Goal: Task Accomplishment & Management: Manage account settings

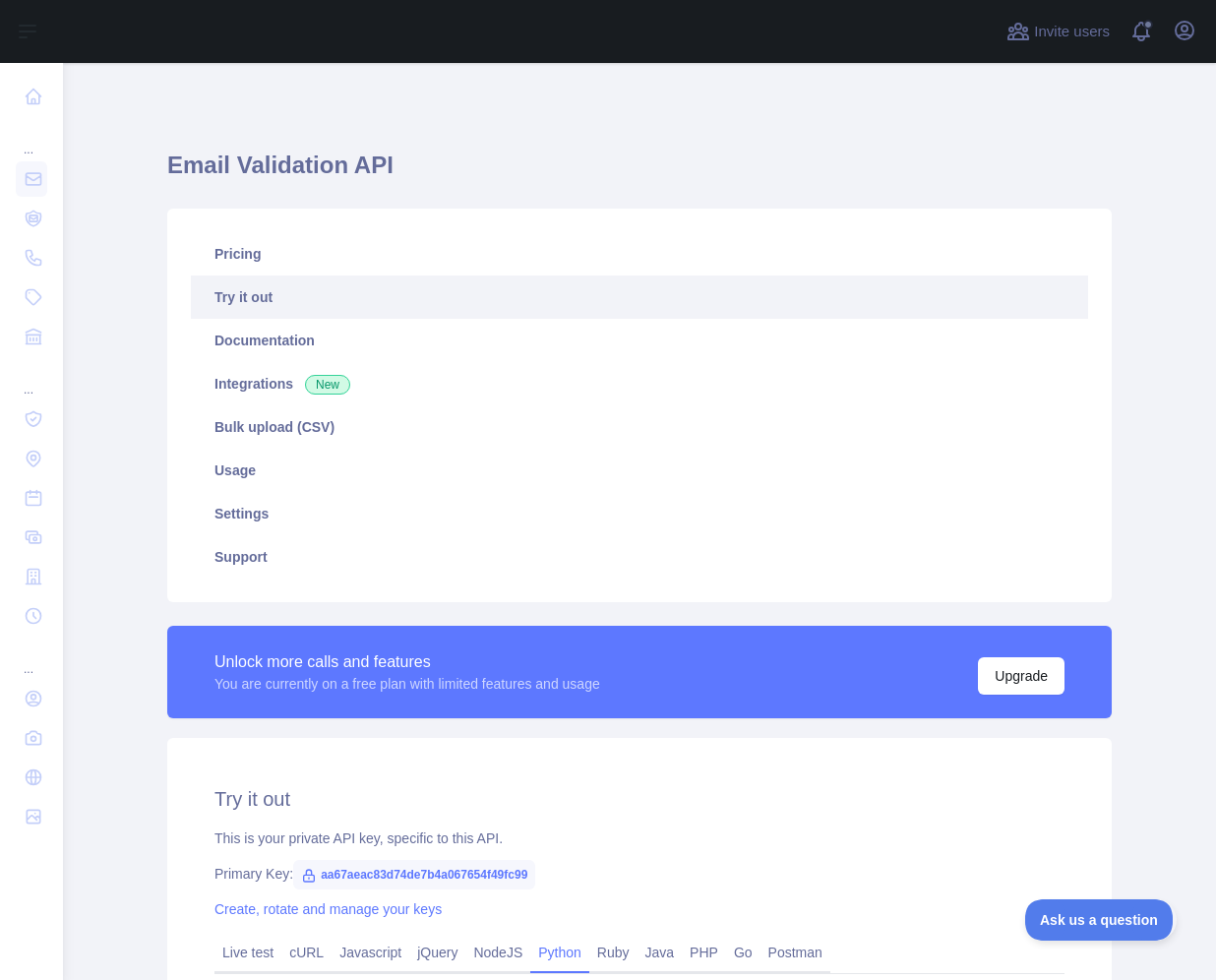
scroll to position [416, 0]
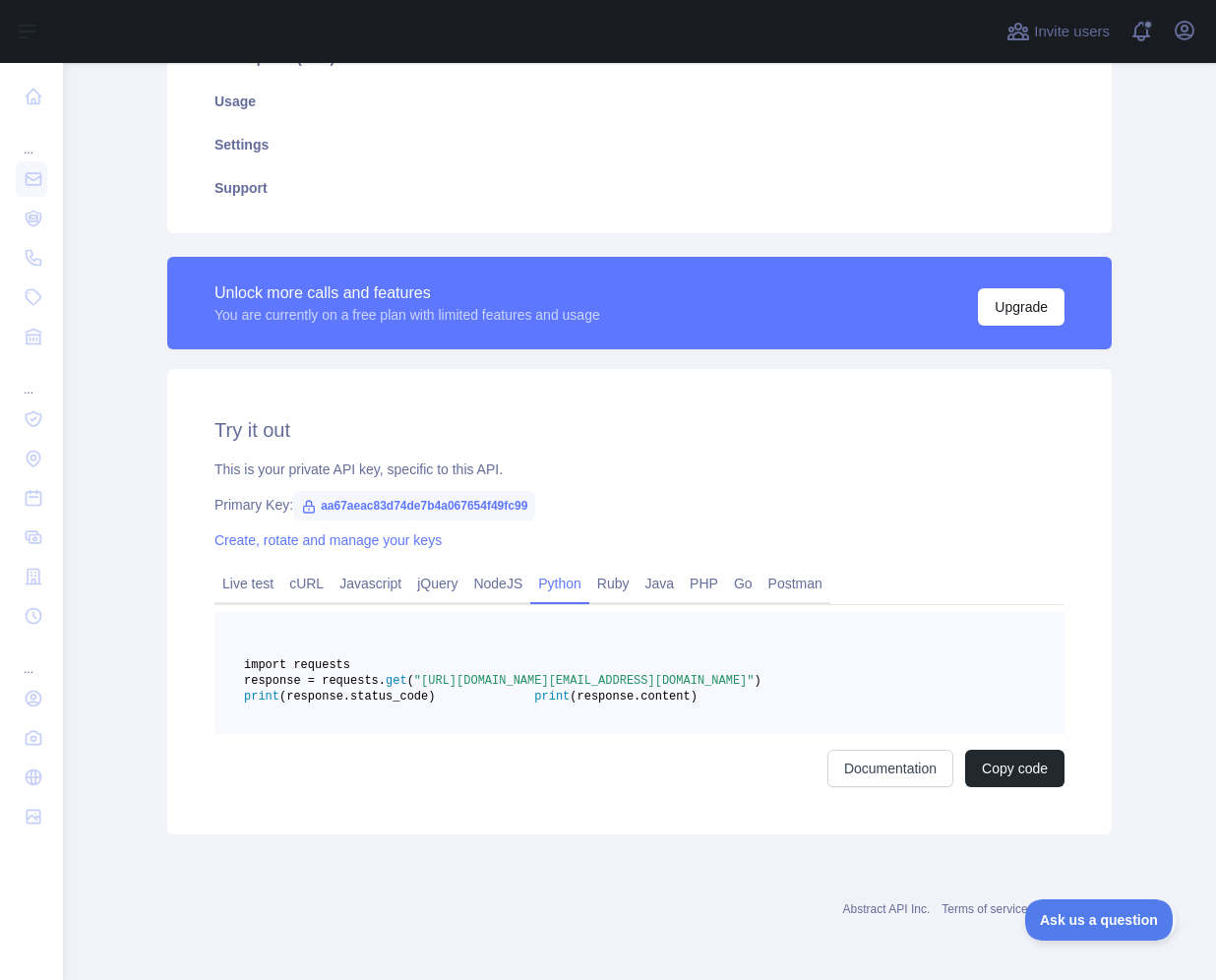
click at [435, 491] on span "aa67aeac83d74de7b4a067654f49fc99" at bounding box center [414, 506] width 242 height 30
click at [439, 491] on span "aa67aeac83d74de7b4a067654f49fc99" at bounding box center [414, 506] width 242 height 30
copy span "aa67aeac83d74de7b4a067654f49fc99"
click at [1104, 537] on div "Unlock more calls and features You are currently on a free plan with limited fe…" at bounding box center [640, 545] width 968 height 577
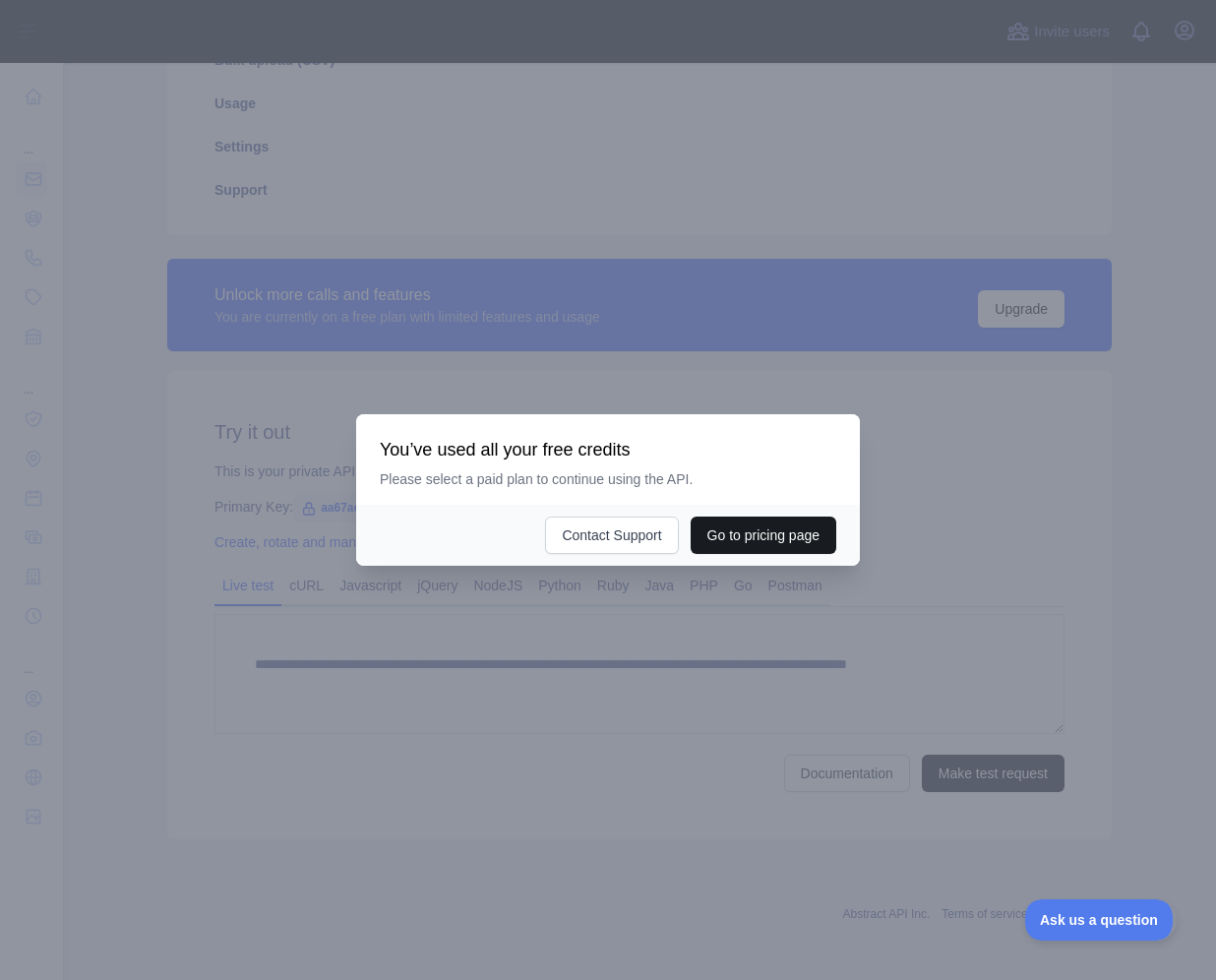
click at [766, 549] on button "Go to pricing page" at bounding box center [764, 535] width 146 height 38
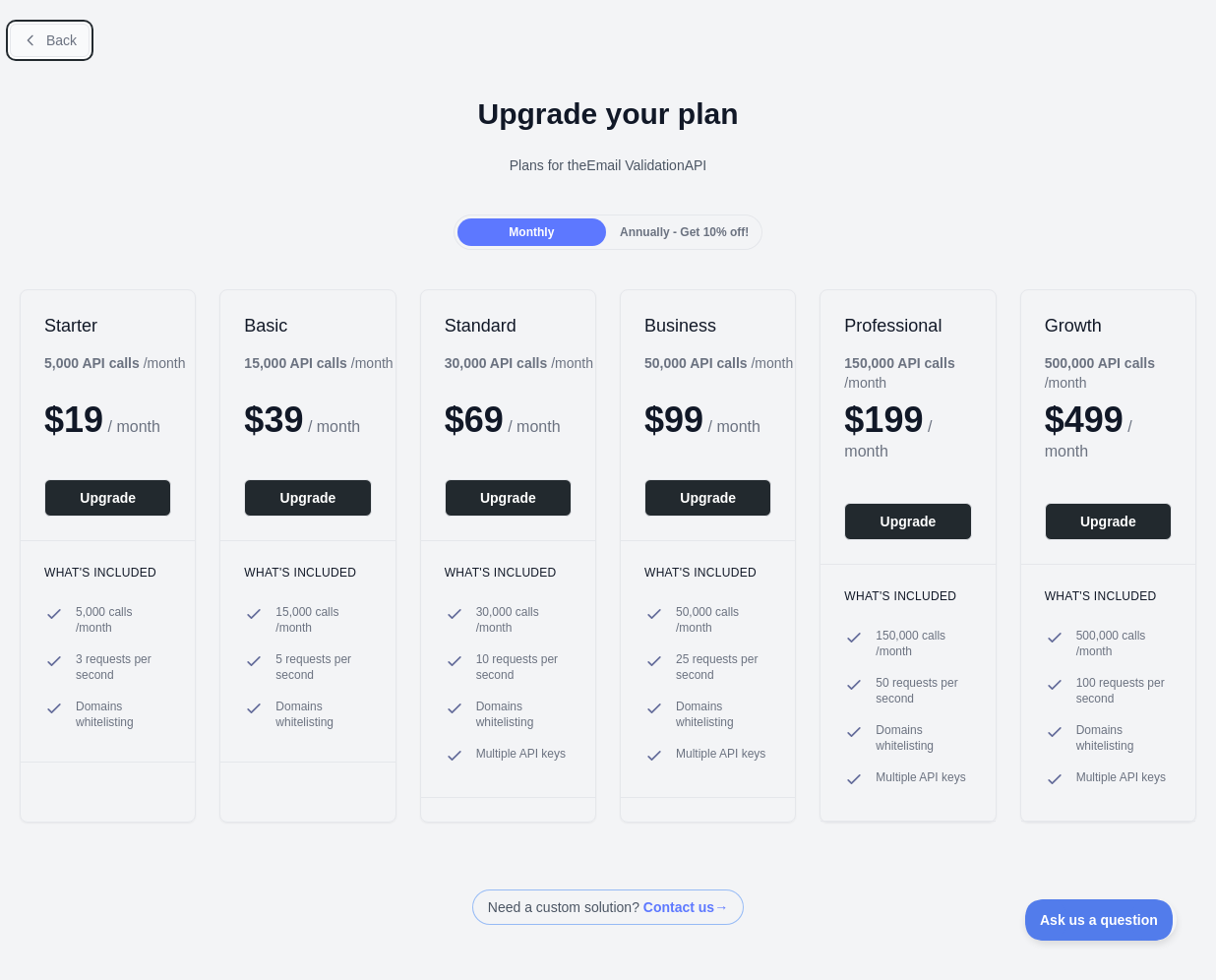
click at [49, 29] on button "Back" at bounding box center [49, 40] width 80 height 34
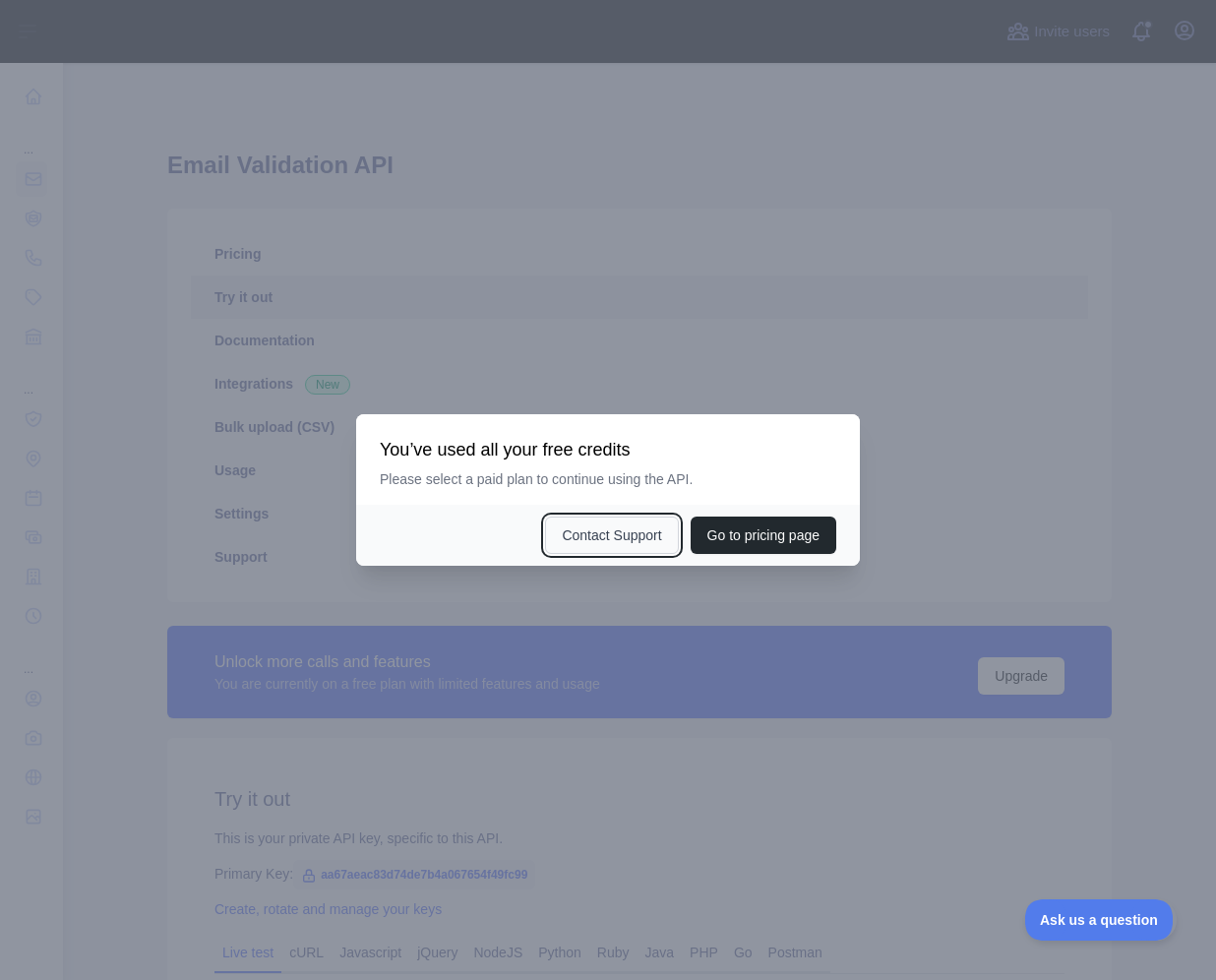
click at [634, 534] on button "Contact Support" at bounding box center [611, 535] width 133 height 38
click at [771, 528] on button "Go to pricing page" at bounding box center [764, 535] width 146 height 38
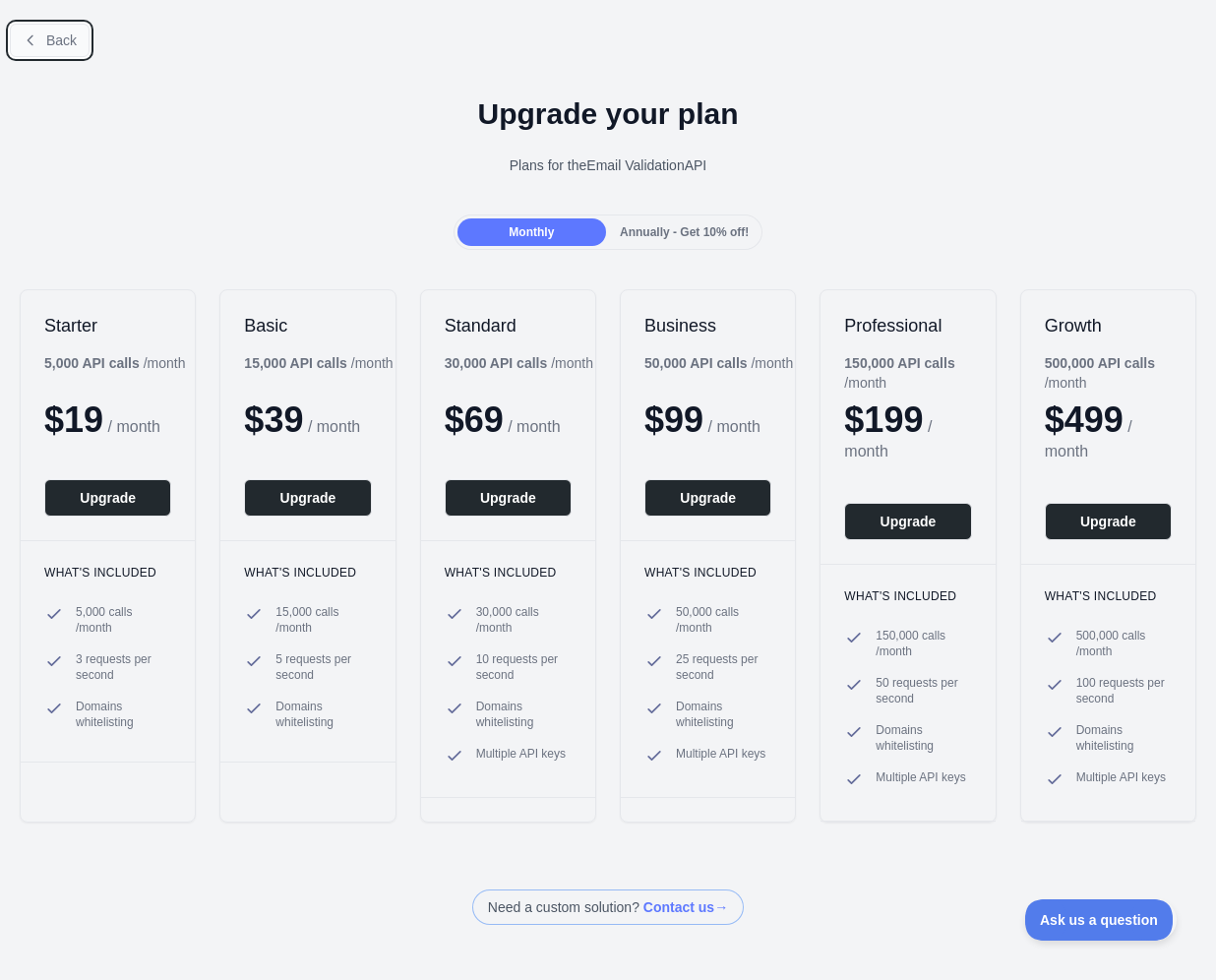
click at [46, 38] on span "Back" at bounding box center [61, 40] width 31 height 16
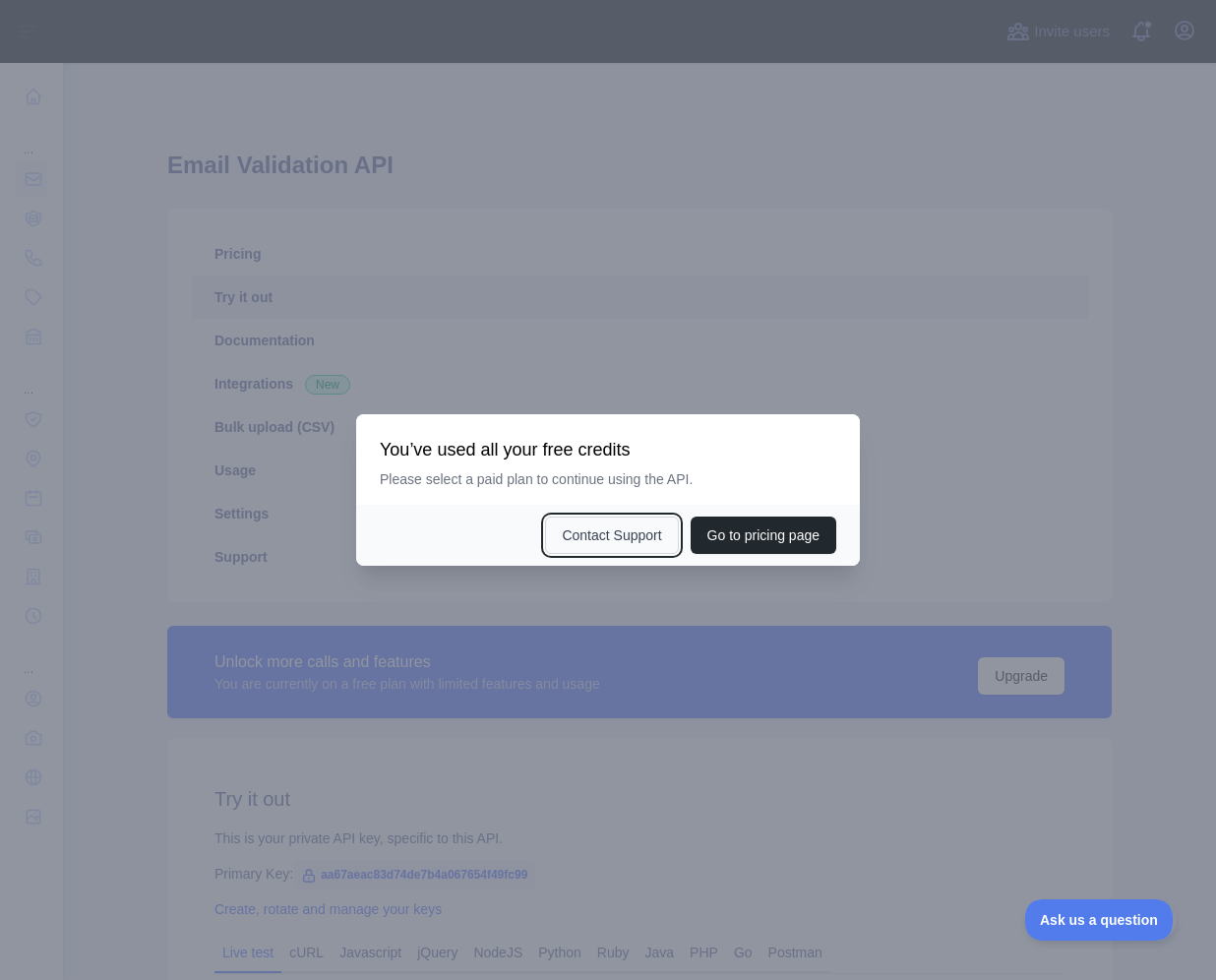
click at [645, 537] on button "Contact Support" at bounding box center [611, 535] width 133 height 38
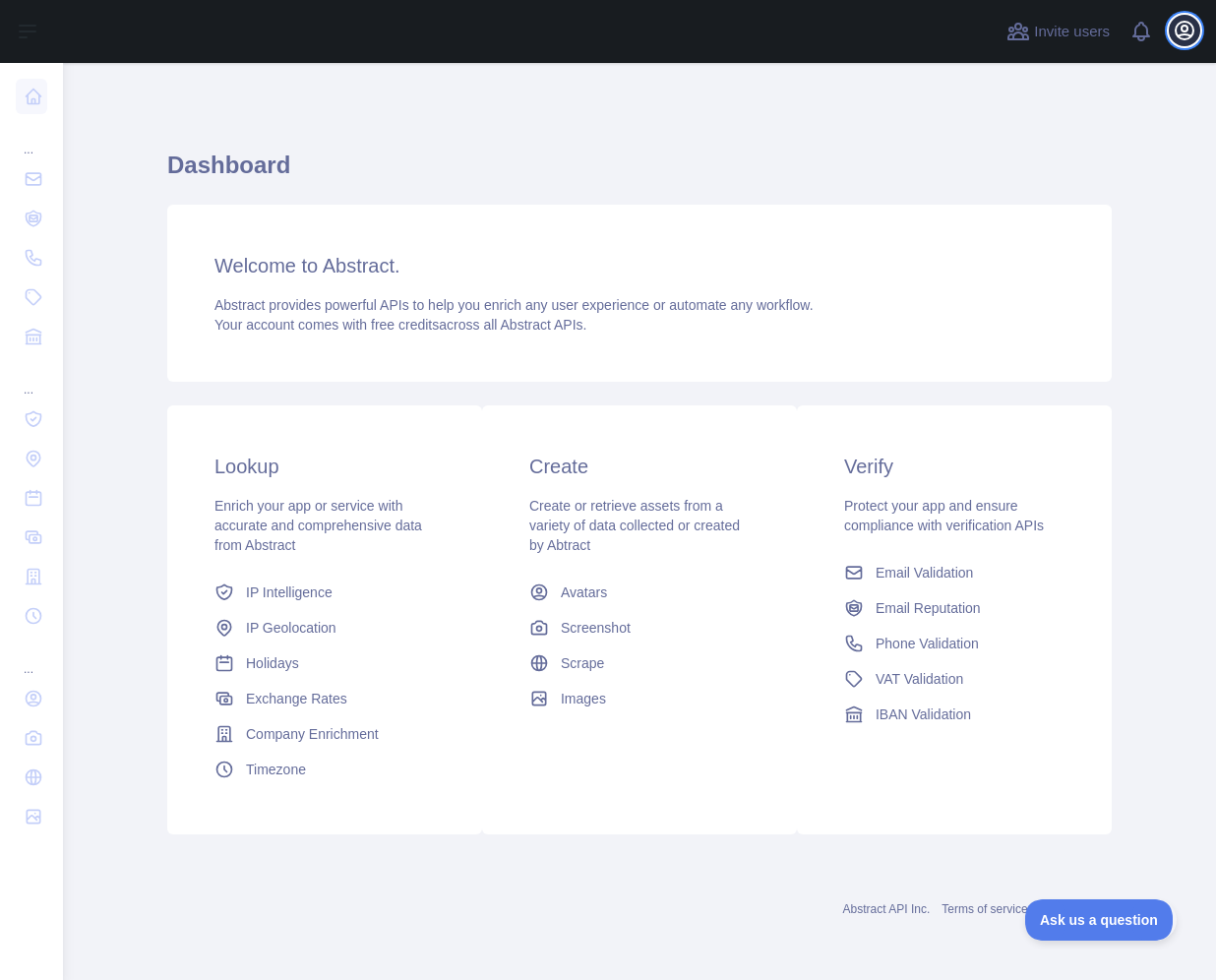
click at [1174, 27] on icon "button" at bounding box center [1185, 31] width 24 height 24
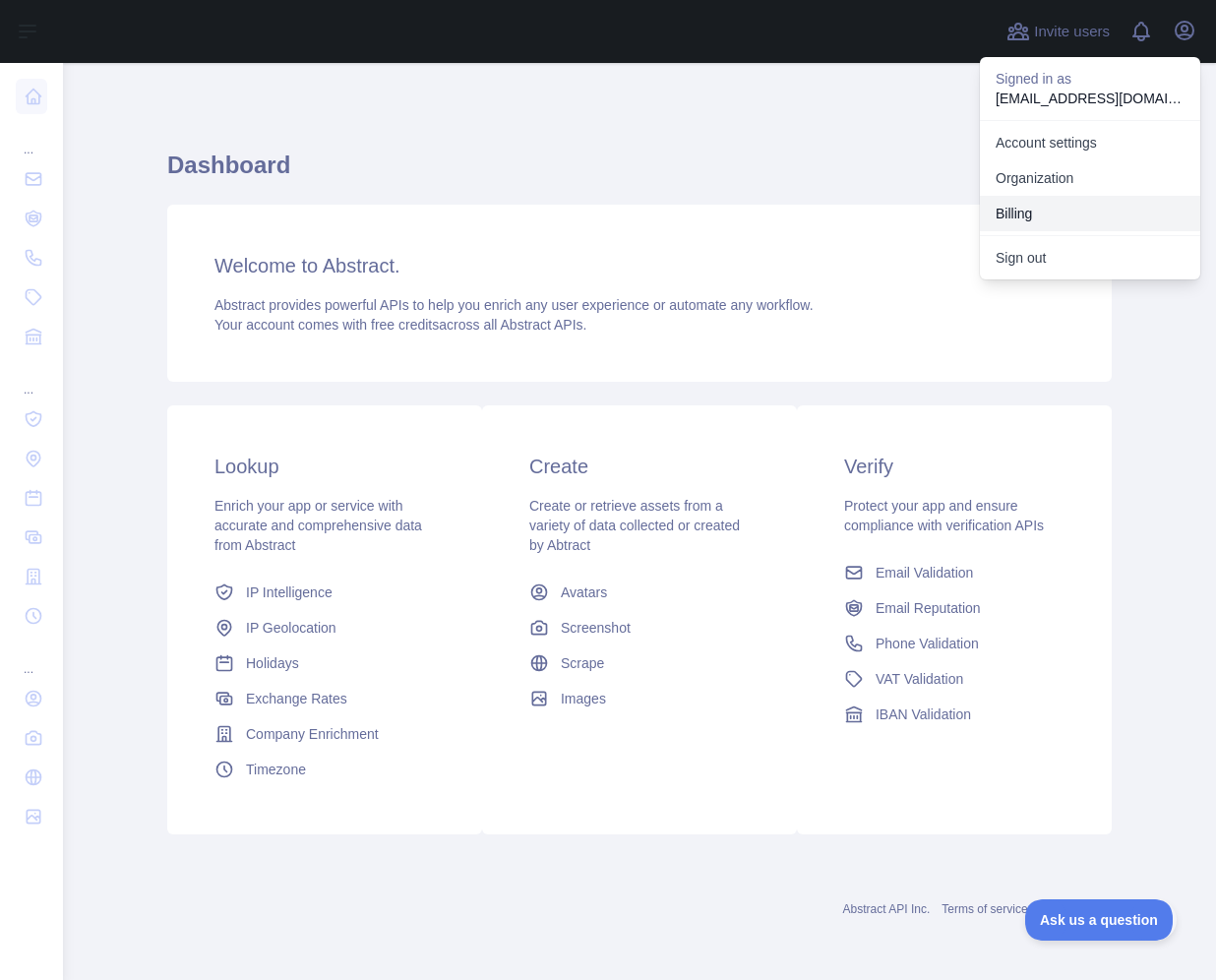
click at [1081, 262] on button "Sign out" at bounding box center [1090, 258] width 220 height 36
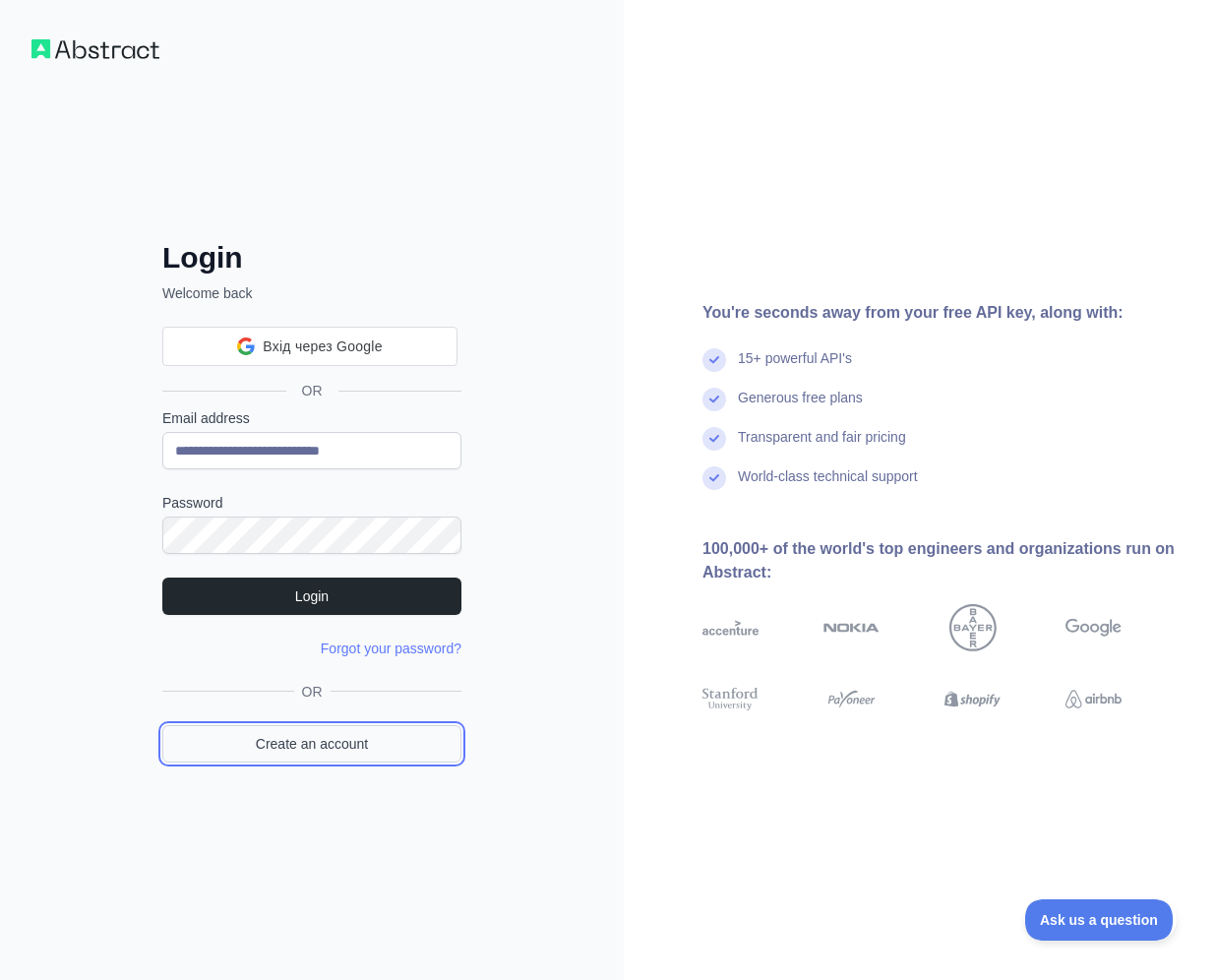
click at [361, 749] on link "Create an account" at bounding box center [312, 744] width 299 height 38
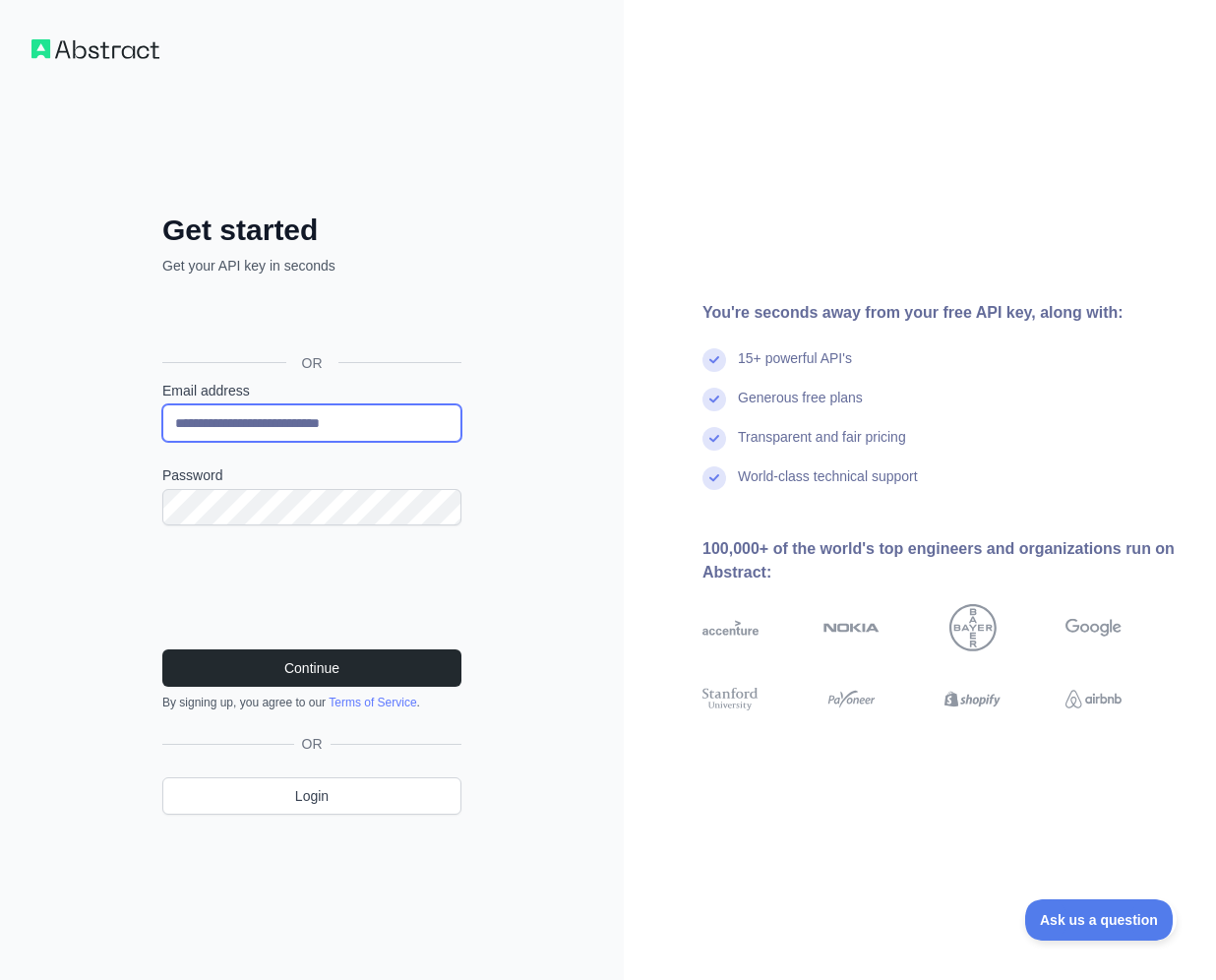
click at [418, 429] on input "**********" at bounding box center [312, 423] width 299 height 38
paste input "email"
type input "**********"
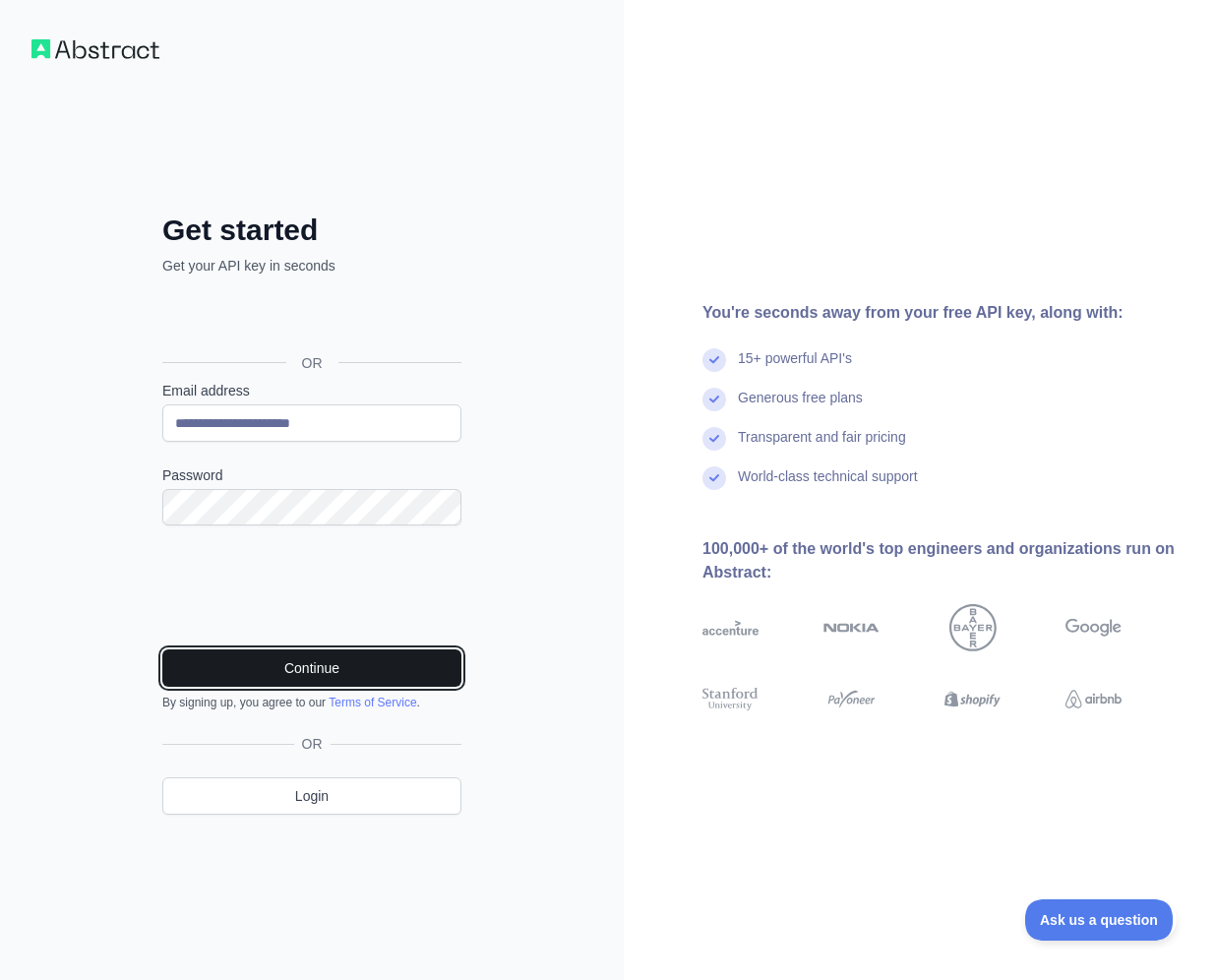
click at [380, 671] on button "Continue" at bounding box center [312, 668] width 299 height 38
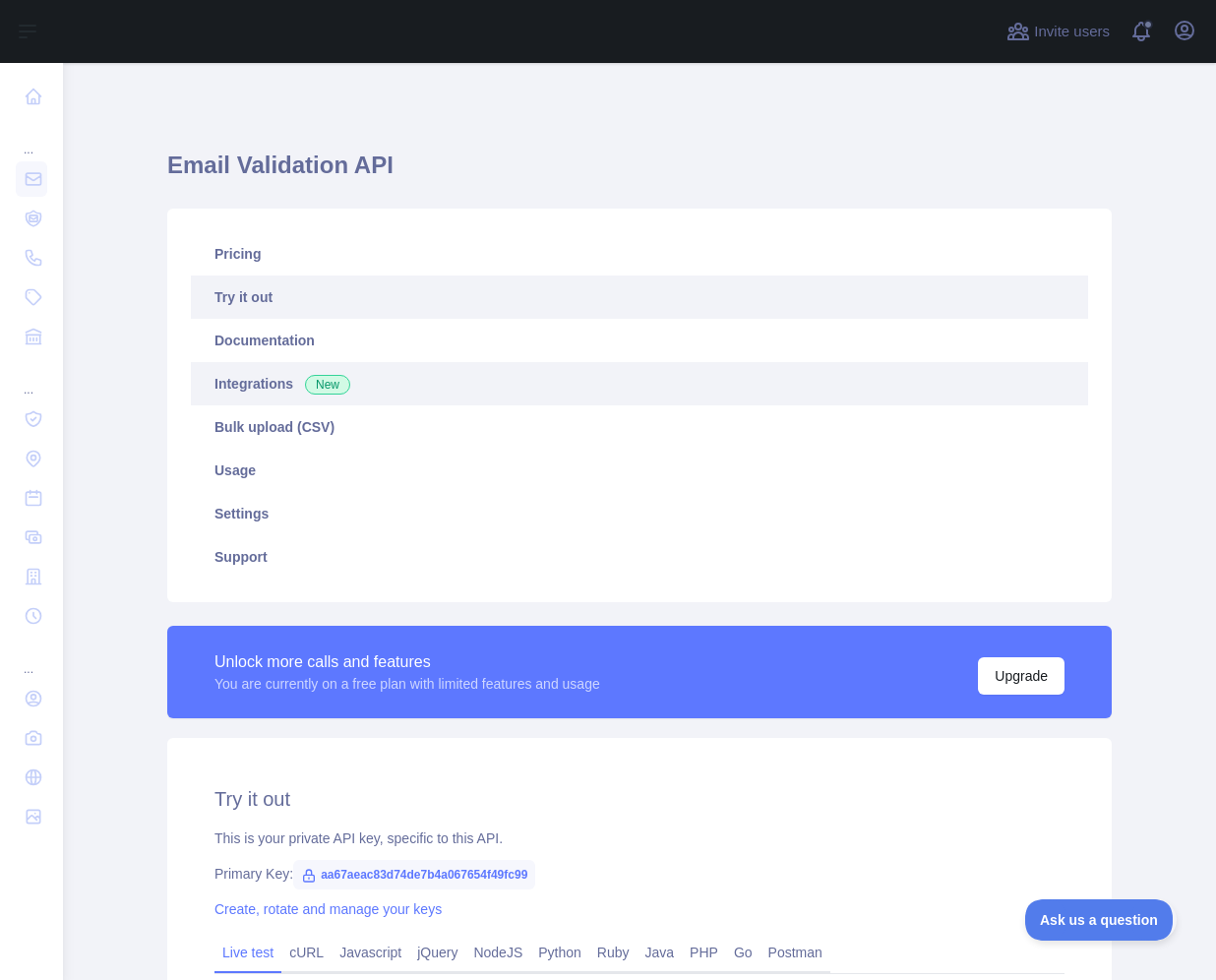
scroll to position [255, 0]
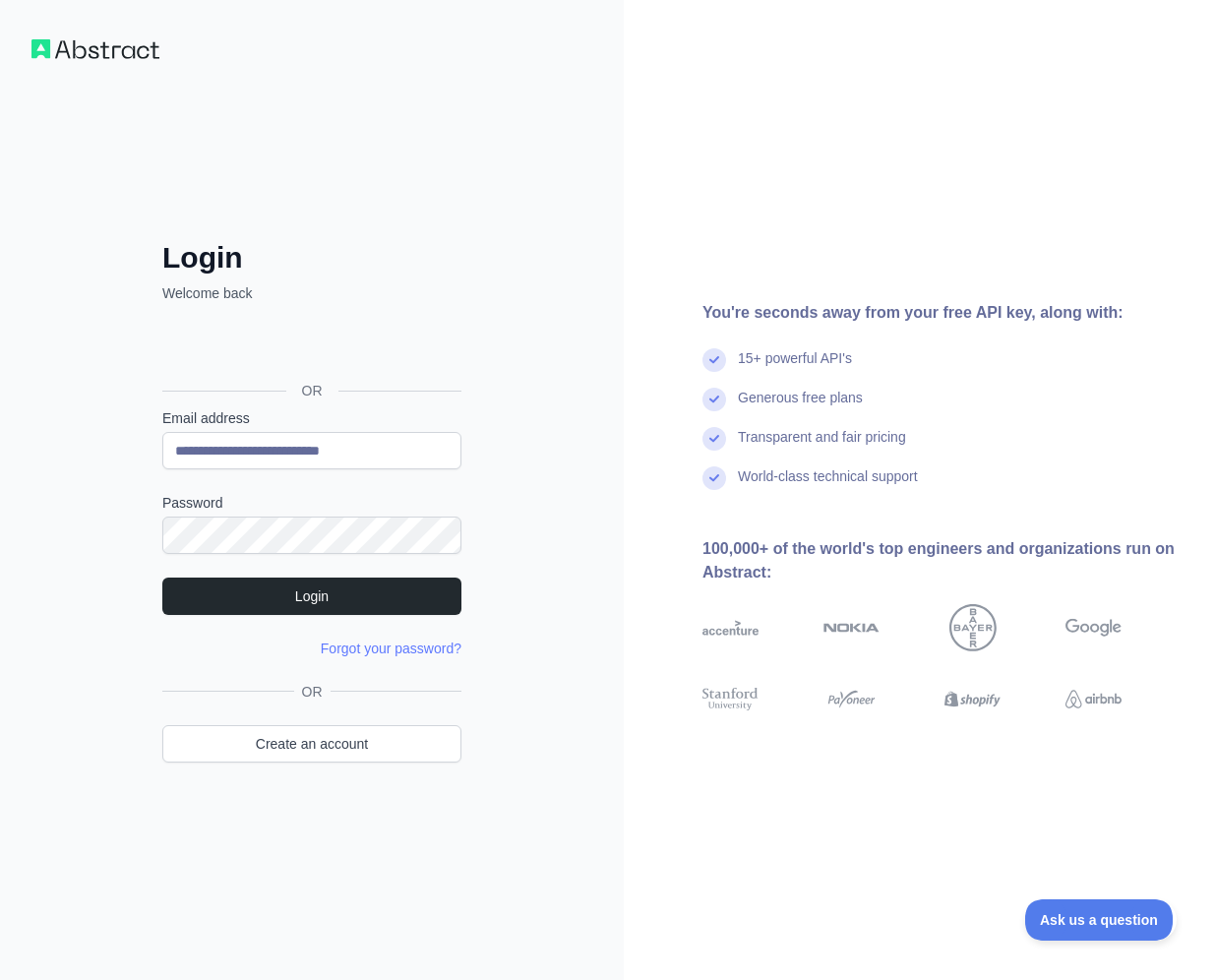
click at [113, 145] on div "**********" at bounding box center [312, 490] width 624 height 980
click at [769, 247] on div "You're seconds away from your free API key, along with: 15+ powerful API's Gene…" at bounding box center [920, 490] width 592 height 980
click at [564, 33] on div "**********" at bounding box center [312, 490] width 624 height 980
click at [725, 356] on img at bounding box center [715, 360] width 24 height 24
